Goal: Task Accomplishment & Management: Manage account settings

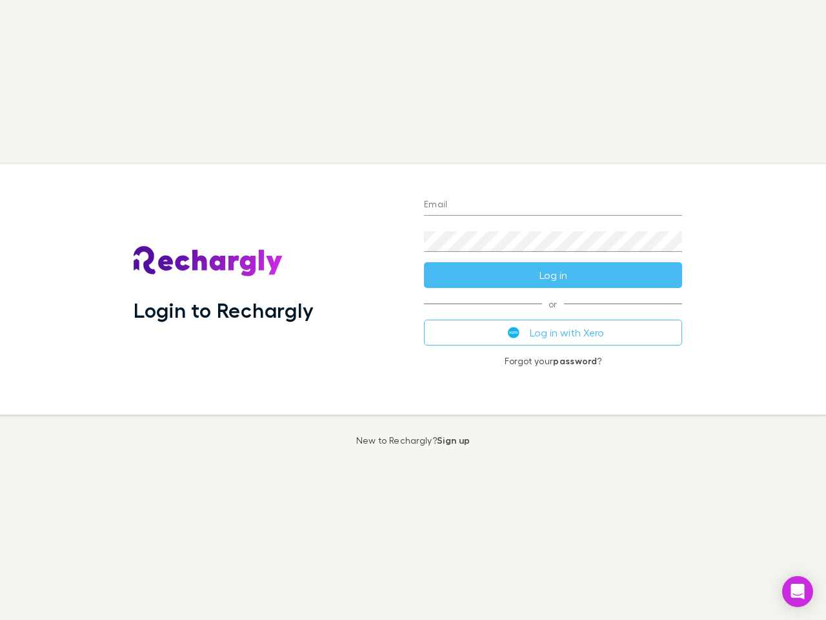
click at [413, 310] on div "Login to Rechargly" at bounding box center [268, 289] width 291 height 251
click at [553, 205] on input "Email" at bounding box center [553, 205] width 258 height 21
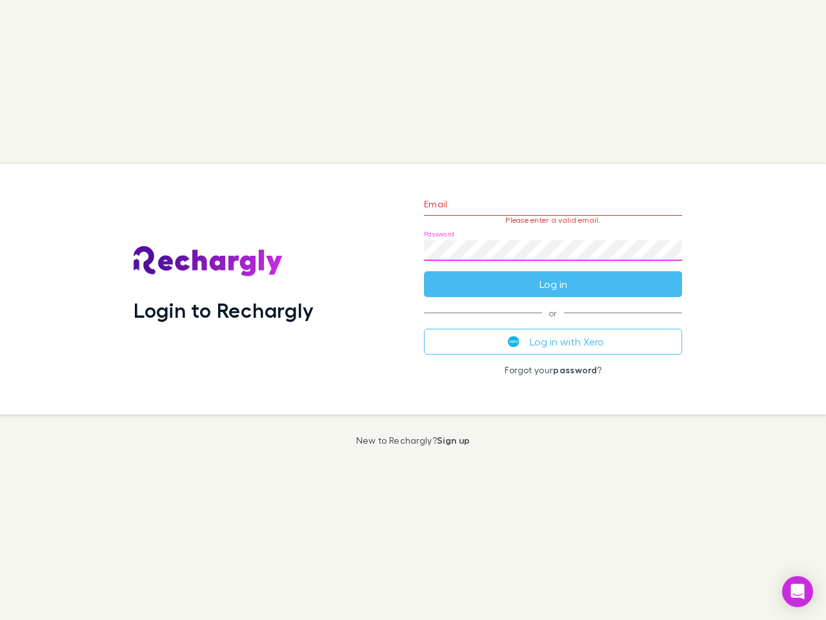
click at [553, 275] on form "Email Please enter a valid email. Password Log in" at bounding box center [553, 241] width 258 height 112
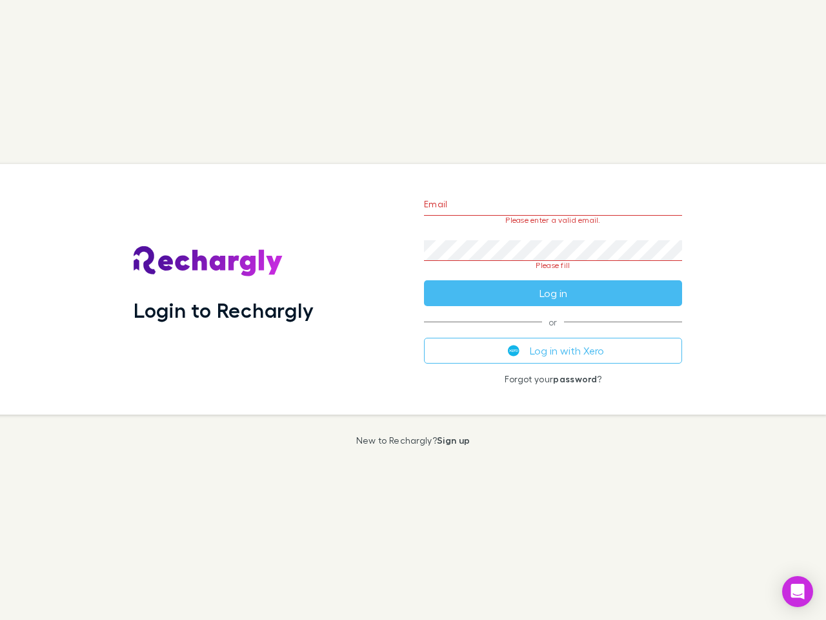
click at [553, 333] on div "Email Please enter a valid email. Password Please fill Log in or Log in with Xe…" at bounding box center [553, 289] width 279 height 251
click at [798, 591] on icon "Open Intercom Messenger" at bounding box center [799, 591] width 14 height 15
